Goal: Information Seeking & Learning: Learn about a topic

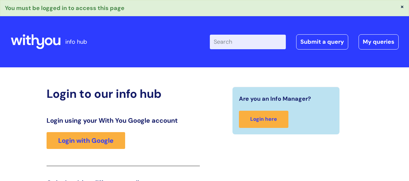
scroll to position [113, 0]
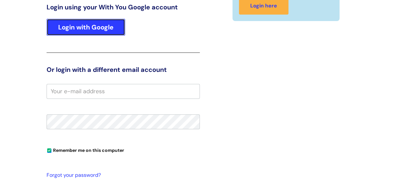
click at [95, 24] on link "Login with Google" at bounding box center [86, 27] width 79 height 17
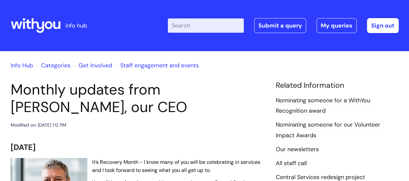
click at [141, 108] on h1 "Monthly updates from [PERSON_NAME], our CEO" at bounding box center [138, 98] width 255 height 35
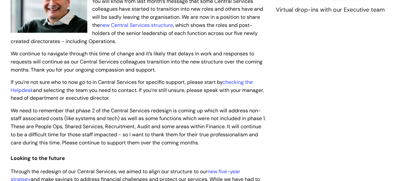
scroll to position [168, 0]
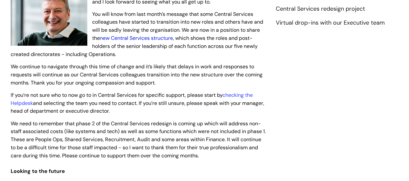
click at [145, 39] on link "new Central Services structure" at bounding box center [136, 38] width 73 height 7
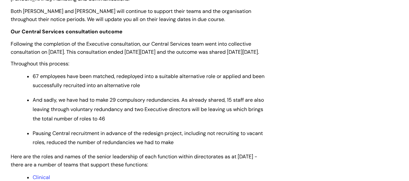
scroll to position [401, 0]
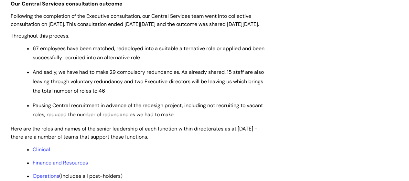
click at [122, 113] on p "Pausing Central recruitment in advance of the redesign project, including not r…" at bounding box center [149, 110] width 233 height 19
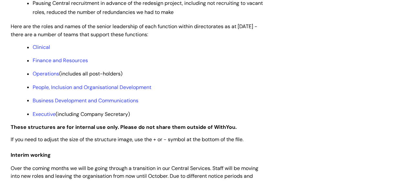
scroll to position [530, 0]
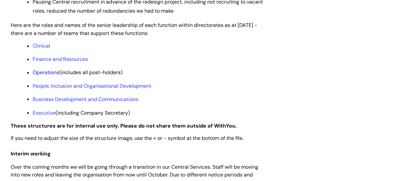
click at [44, 76] on link "Operations" at bounding box center [46, 72] width 26 height 7
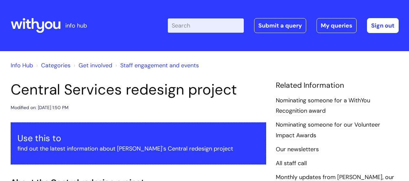
scroll to position [530, 0]
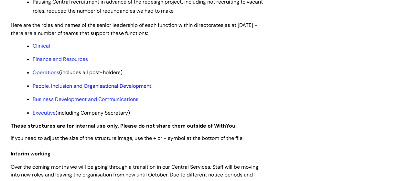
click at [75, 89] on link "People, Inclusion and Organisational Development" at bounding box center [92, 85] width 119 height 7
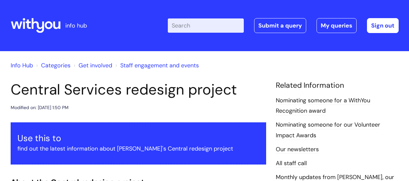
scroll to position [530, 0]
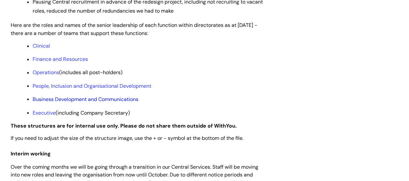
click at [48, 102] on link "Business Development and Communications" at bounding box center [86, 98] width 106 height 7
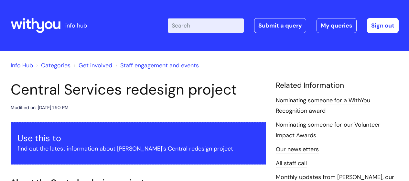
scroll to position [530, 0]
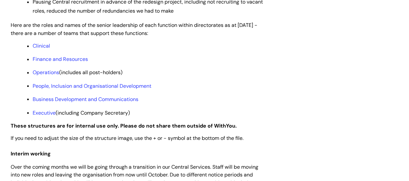
click at [179, 89] on p "People, Inclusion and Organisational Development" at bounding box center [149, 85] width 233 height 7
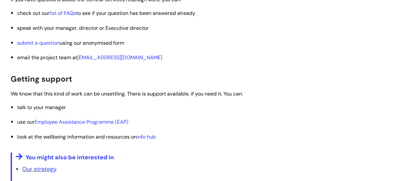
scroll to position [1137, 0]
